Goal: Information Seeking & Learning: Understand process/instructions

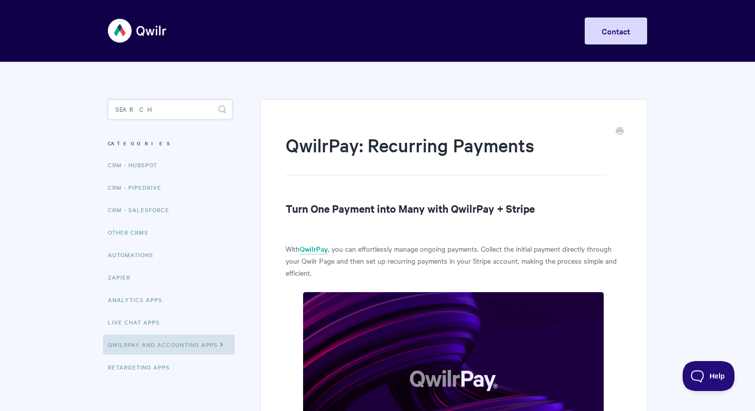
click at [157, 107] on input "Search" at bounding box center [170, 109] width 124 height 20
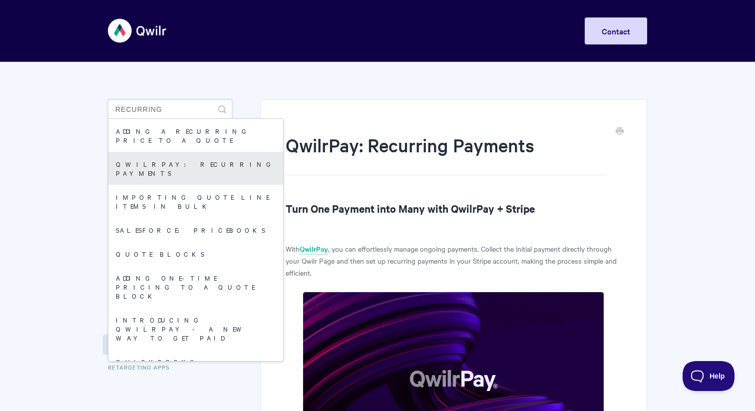
type input "recurring"
click at [151, 156] on link "QwilrPay: Recurring Payments" at bounding box center [195, 168] width 175 height 33
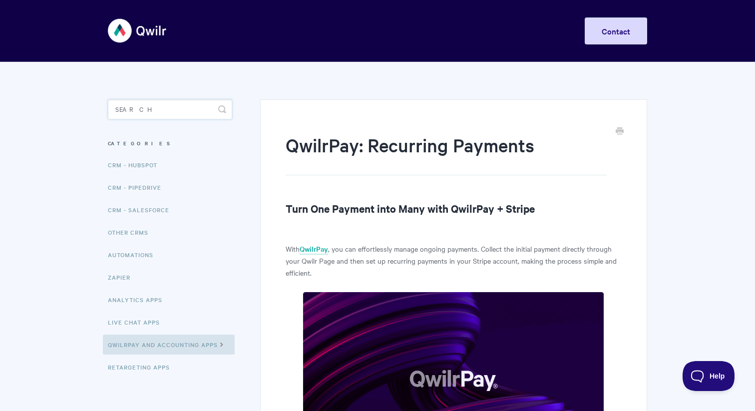
click at [163, 113] on input "Search" at bounding box center [170, 109] width 124 height 20
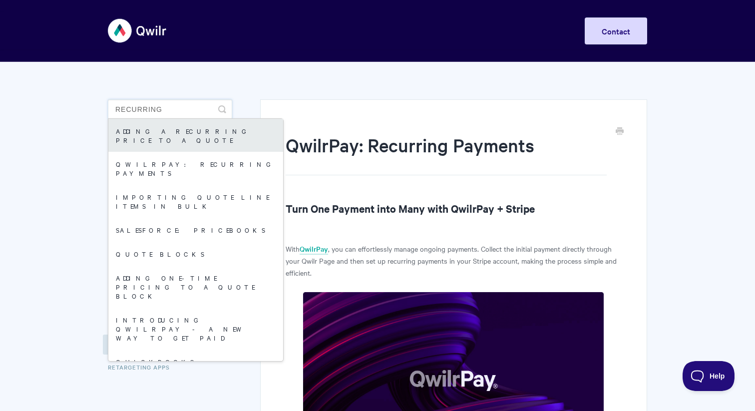
type input "recurring"
click at [219, 133] on link "Adding A Recurring Price To A Quote" at bounding box center [195, 135] width 175 height 33
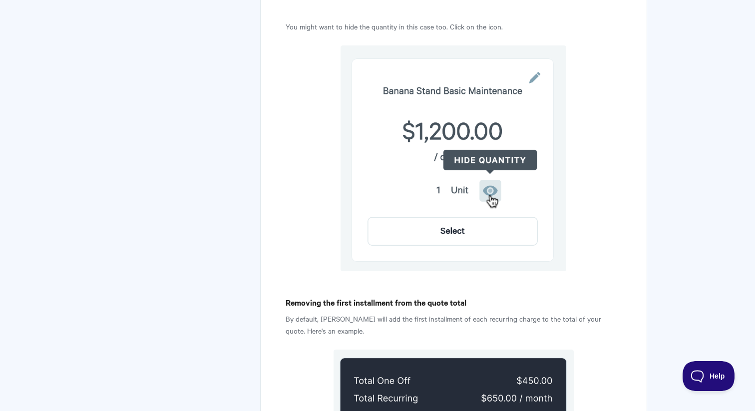
scroll to position [2435, 0]
